Goal: Information Seeking & Learning: Learn about a topic

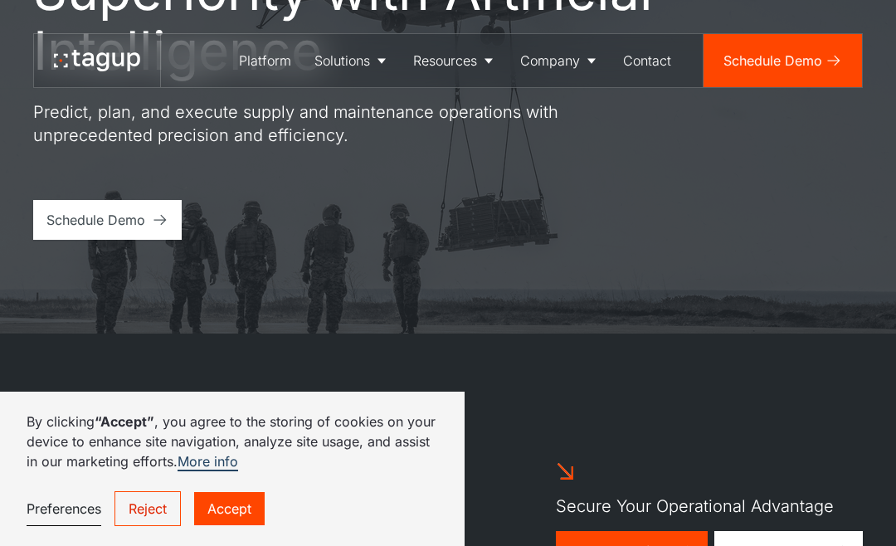
scroll to position [222, 0]
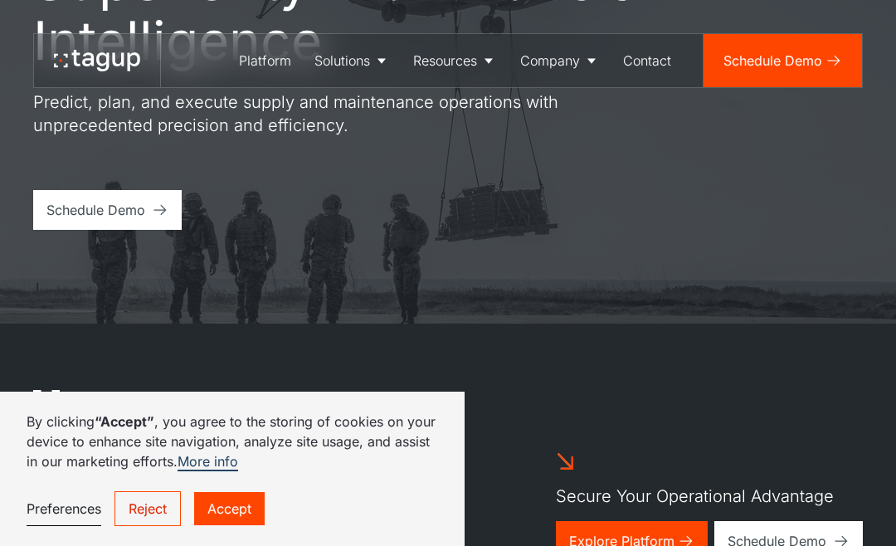
click at [143, 517] on link "Reject" at bounding box center [148, 508] width 66 height 35
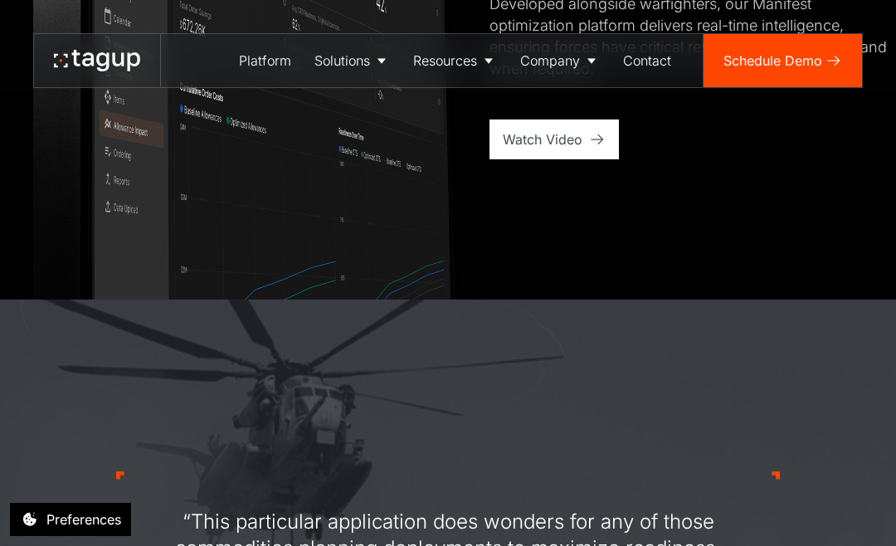
scroll to position [1228, 0]
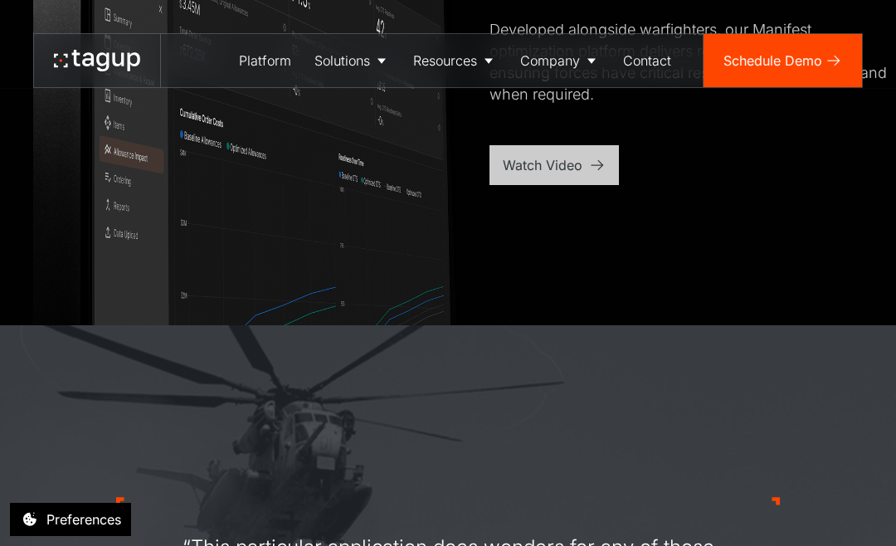
click at [549, 176] on div "Watch Video" at bounding box center [554, 165] width 129 height 40
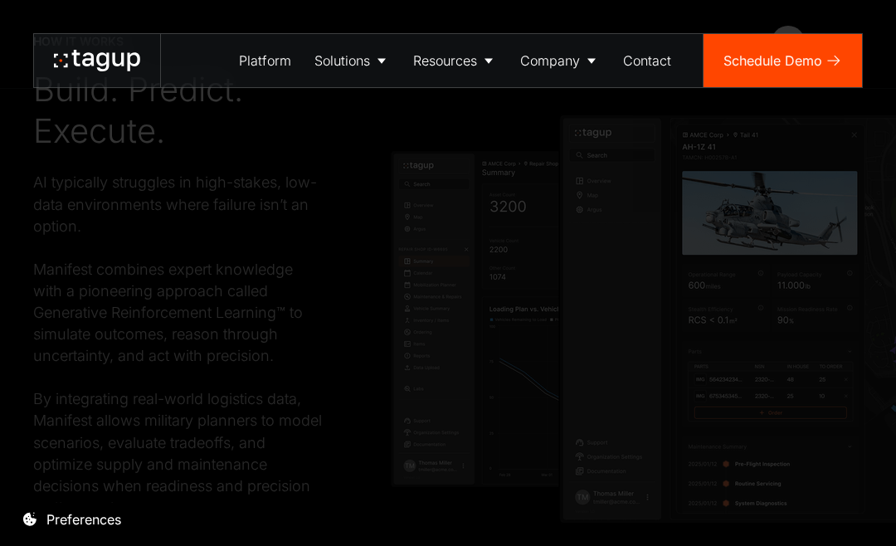
scroll to position [2605, 0]
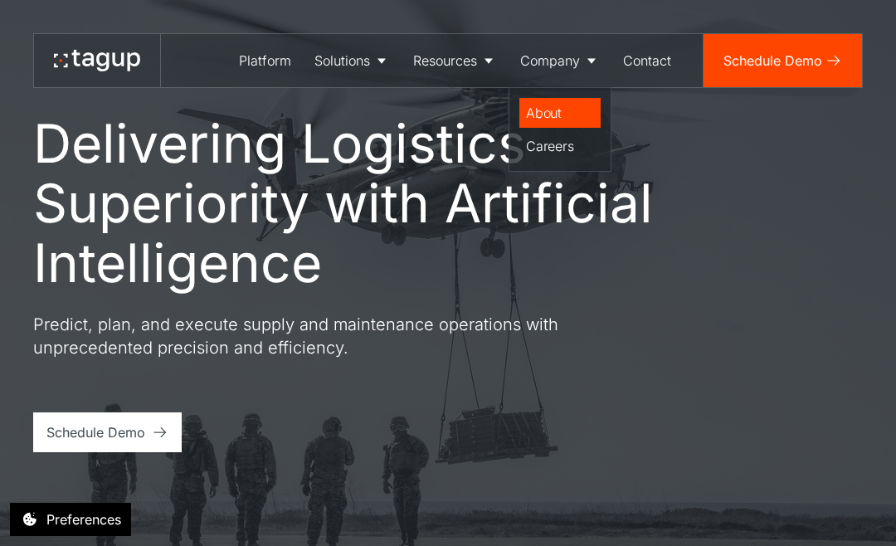
click at [544, 111] on div "About" at bounding box center [560, 113] width 68 height 20
